Goal: Transaction & Acquisition: Subscribe to service/newsletter

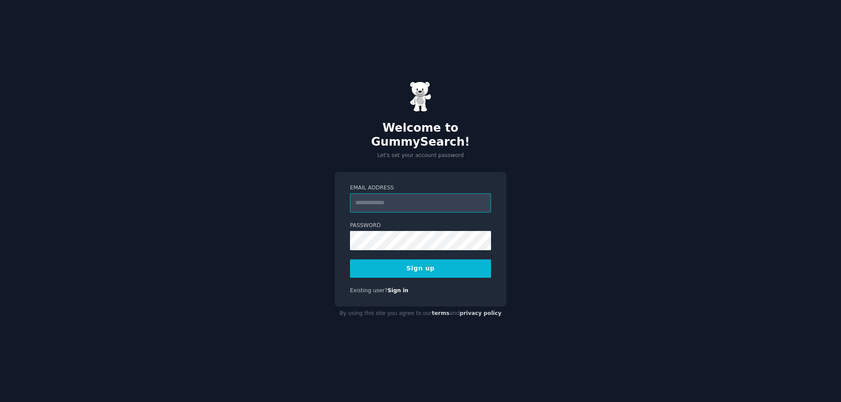
click at [376, 194] on input "Email Address" at bounding box center [420, 203] width 141 height 19
type input "**********"
drag, startPoint x: 489, startPoint y: 297, endPoint x: 479, endPoint y: 284, distance: 16.3
click at [491, 297] on div "**********" at bounding box center [420, 239] width 172 height 135
click at [405, 260] on button "Sign up" at bounding box center [420, 269] width 141 height 18
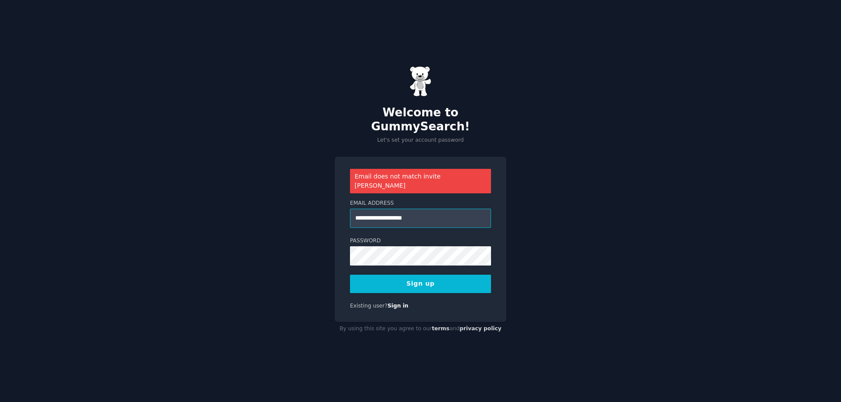
click at [441, 209] on input "**********" at bounding box center [420, 218] width 141 height 19
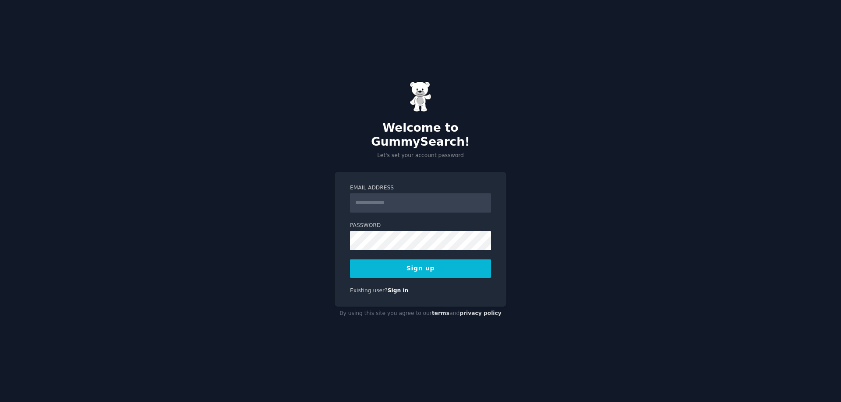
click at [371, 194] on input "Email Address" at bounding box center [420, 203] width 141 height 19
type input "**********"
click at [423, 262] on button "Sign up" at bounding box center [420, 269] width 141 height 18
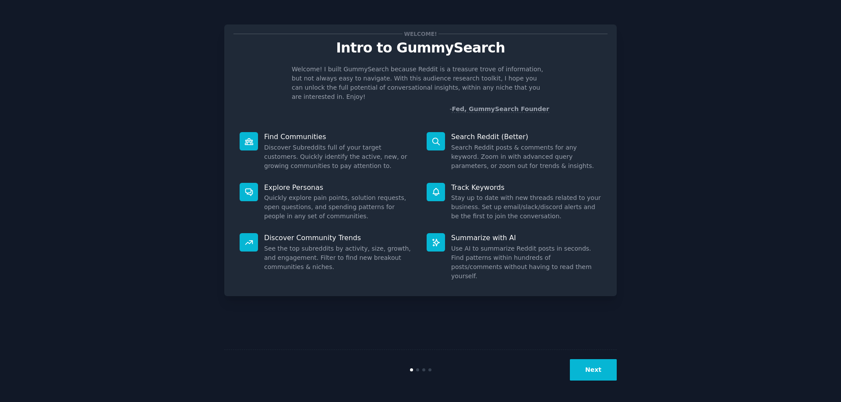
click at [292, 137] on p "Find Communities" at bounding box center [339, 136] width 150 height 9
click at [594, 377] on button "Next" at bounding box center [593, 369] width 47 height 21
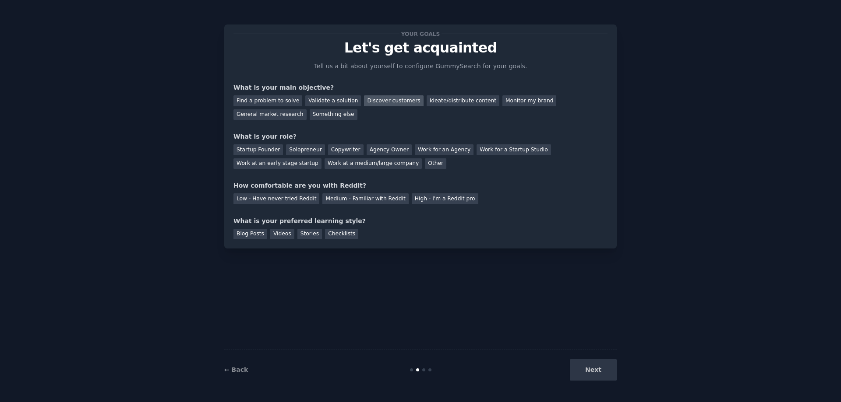
click at [391, 96] on div "Discover customers" at bounding box center [393, 100] width 59 height 11
click at [609, 376] on div "Next" at bounding box center [551, 369] width 131 height 21
click at [602, 368] on div "Next" at bounding box center [551, 369] width 131 height 21
click at [594, 370] on div "Next" at bounding box center [551, 369] width 131 height 21
click at [278, 195] on div "Low - Have never tried Reddit" at bounding box center [276, 199] width 86 height 11
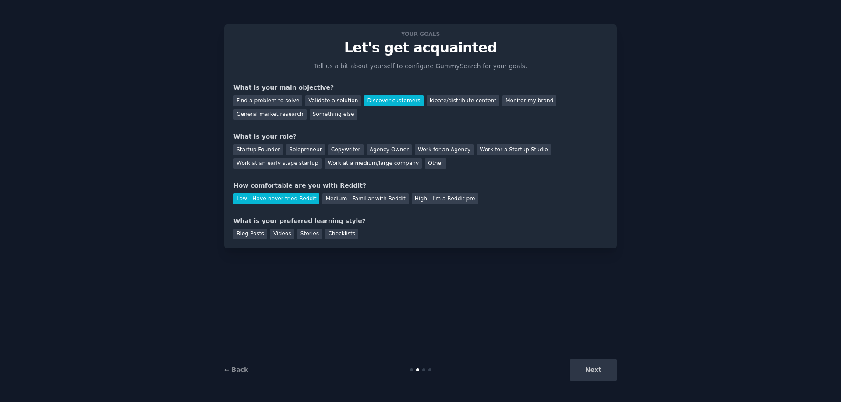
click at [597, 367] on div "Next" at bounding box center [551, 369] width 131 height 21
click at [251, 233] on div "Blog Posts" at bounding box center [250, 234] width 34 height 11
click at [397, 148] on div "Agency Owner" at bounding box center [388, 149] width 45 height 11
click at [421, 148] on div "Work for an Agency" at bounding box center [444, 149] width 59 height 11
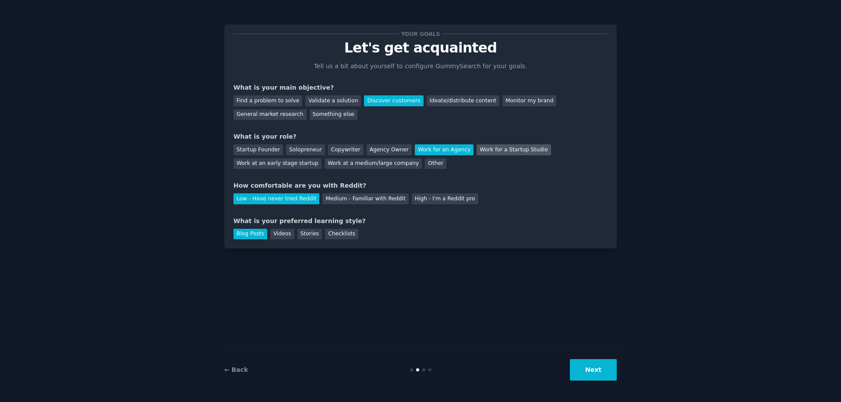
click at [489, 146] on div "Work for a Startup Studio" at bounding box center [513, 149] width 74 height 11
drag, startPoint x: 600, startPoint y: 367, endPoint x: 535, endPoint y: 222, distance: 158.3
click at [538, 226] on div "Your goals Let's get acquainted Tell us a bit about yourself to configure Gummy…" at bounding box center [420, 201] width 392 height 378
click at [291, 165] on div "Work at an early stage startup" at bounding box center [277, 163] width 88 height 11
click at [596, 368] on button "Next" at bounding box center [593, 369] width 47 height 21
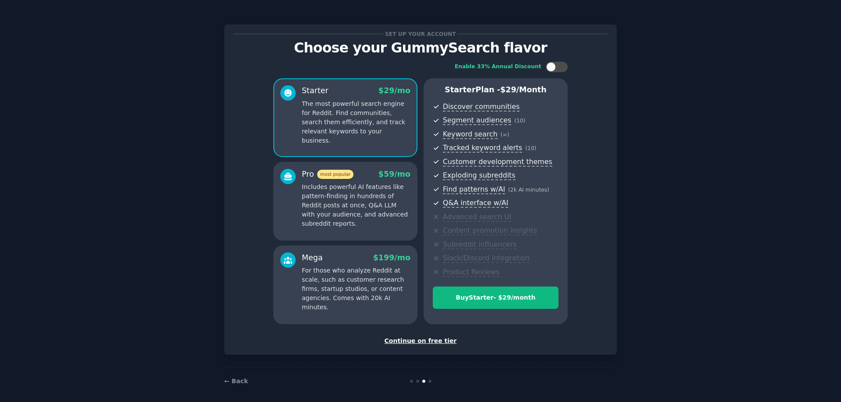
click at [424, 337] on div "Continue on free tier" at bounding box center [420, 341] width 374 height 9
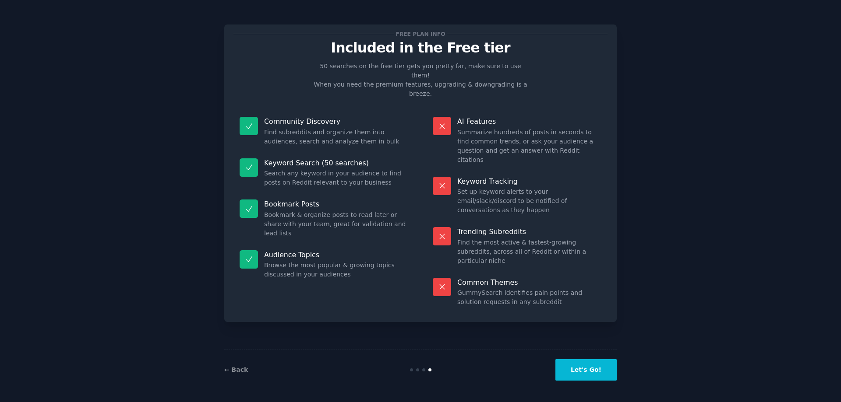
click at [591, 363] on button "Let's Go!" at bounding box center [585, 369] width 61 height 21
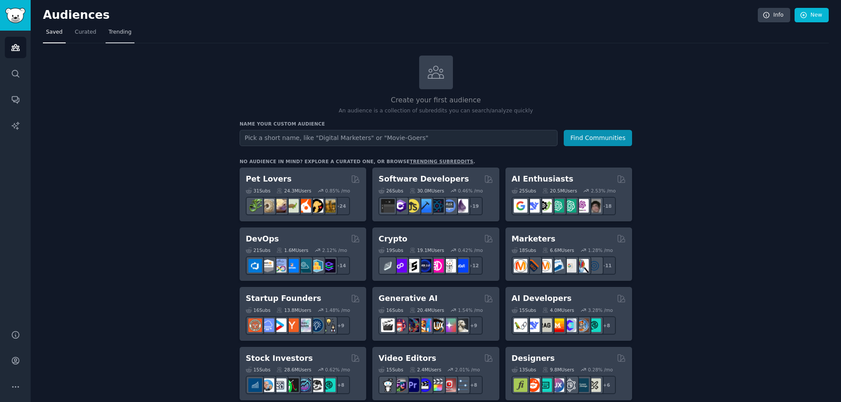
click at [109, 34] on span "Trending" at bounding box center [120, 32] width 23 height 8
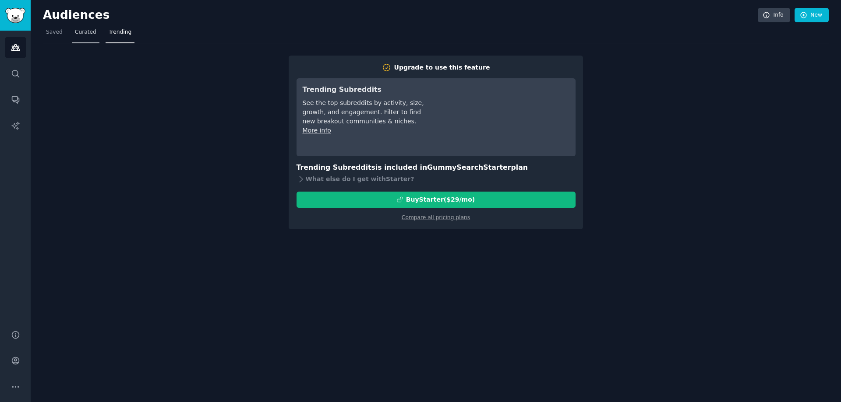
click at [83, 38] on link "Curated" at bounding box center [86, 34] width 28 height 18
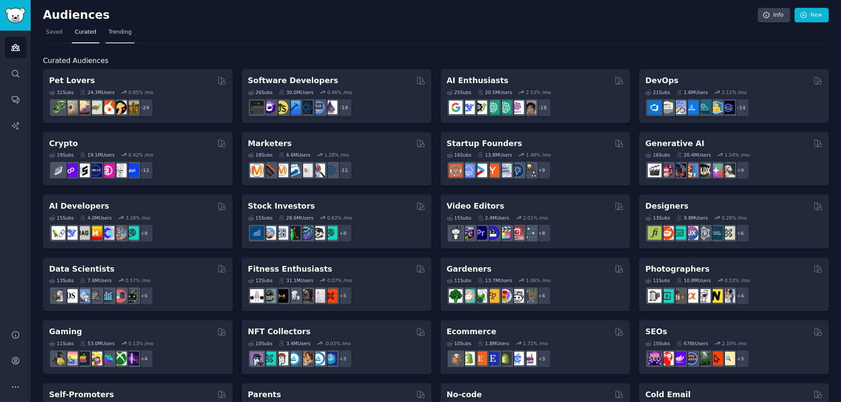
click at [122, 39] on link "Trending" at bounding box center [120, 34] width 29 height 18
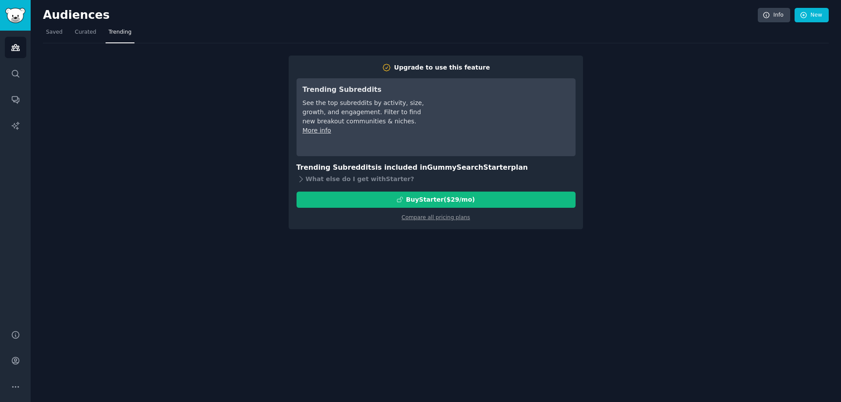
click at [78, 24] on div "Audiences Info New" at bounding box center [435, 17] width 785 height 18
click at [78, 39] on link "Curated" at bounding box center [86, 34] width 28 height 18
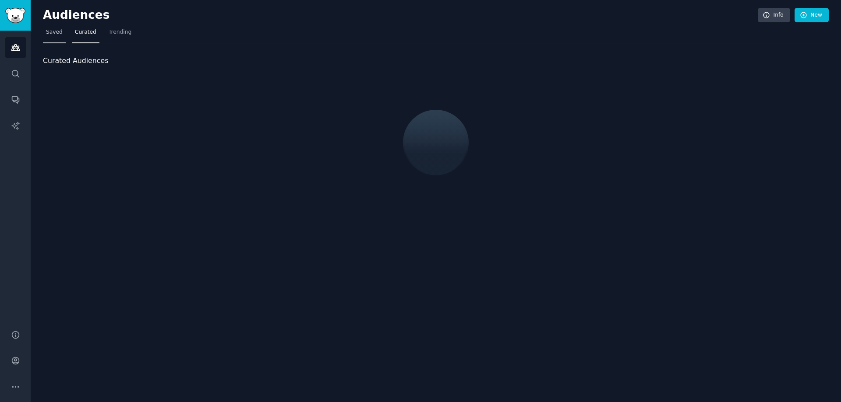
click at [52, 40] on link "Saved" at bounding box center [54, 34] width 23 height 18
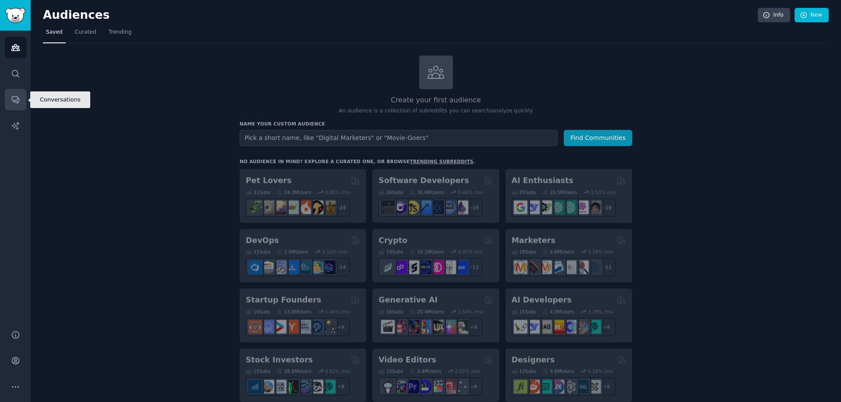
click at [19, 105] on link "Conversations" at bounding box center [15, 99] width 21 height 21
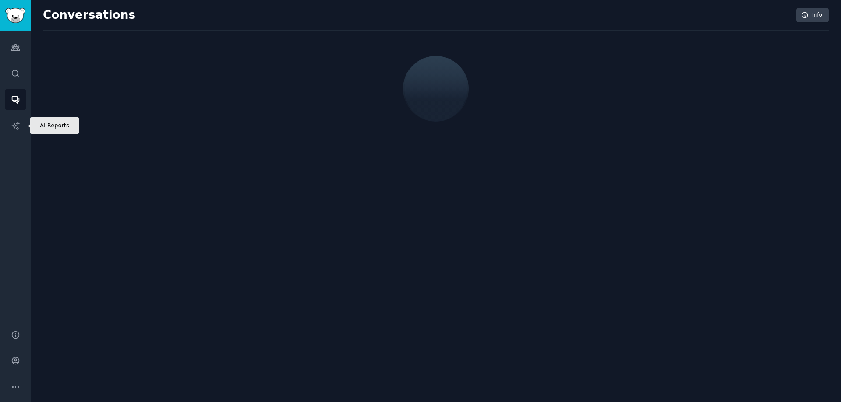
click at [18, 125] on icon "Sidebar" at bounding box center [15, 125] width 9 height 9
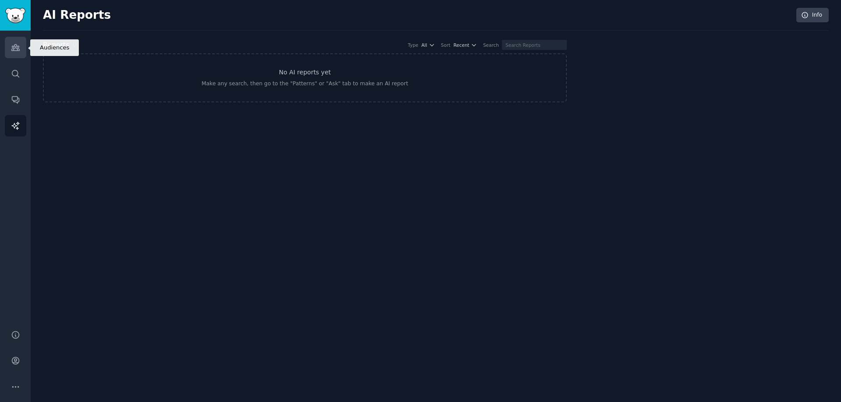
click at [23, 46] on link "Audiences" at bounding box center [15, 47] width 21 height 21
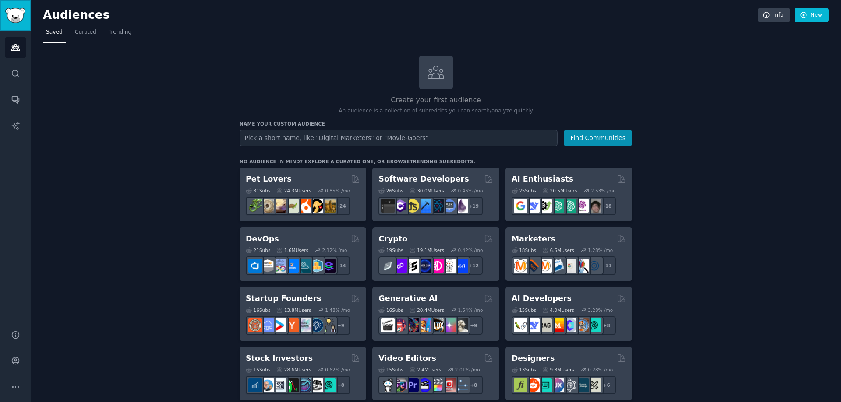
click at [21, 21] on img "Sidebar" at bounding box center [15, 15] width 20 height 15
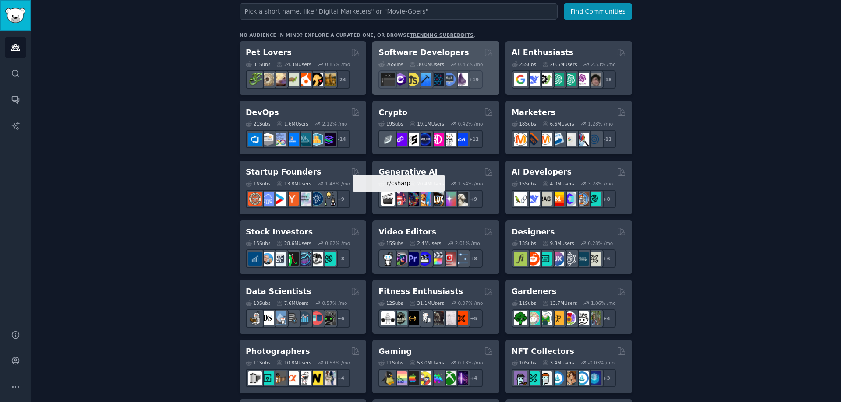
scroll to position [131, 0]
